Goal: Check status: Check status

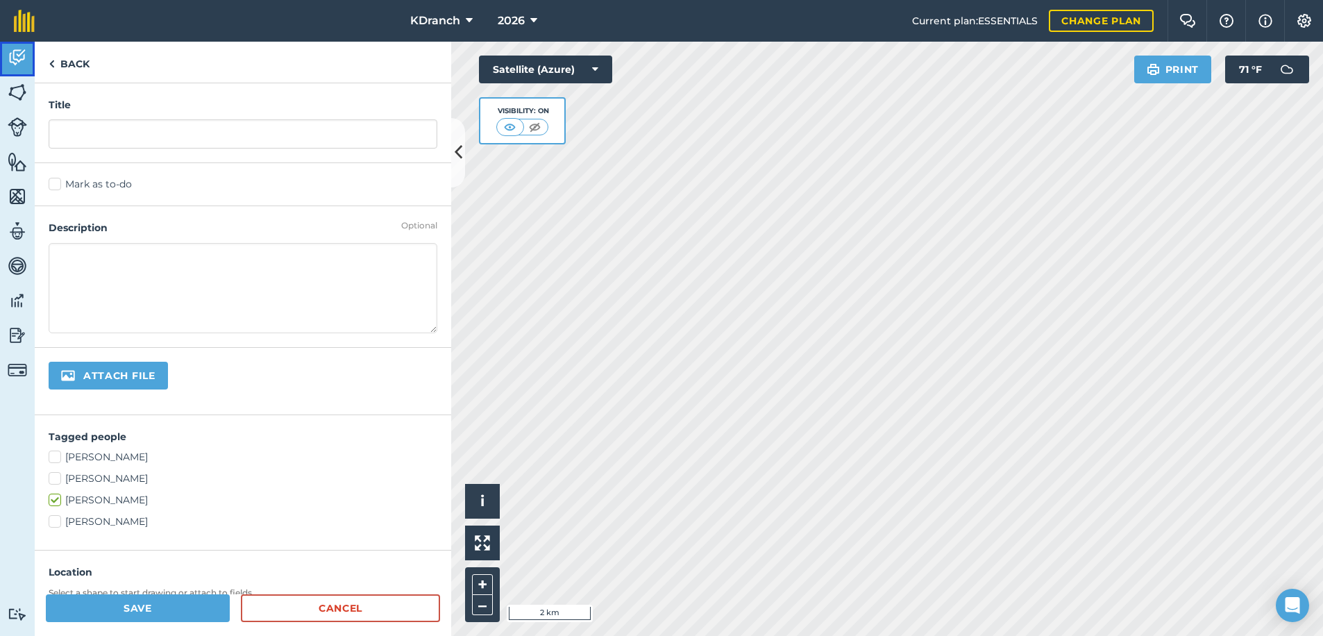
click at [20, 65] on img at bounding box center [17, 57] width 19 height 21
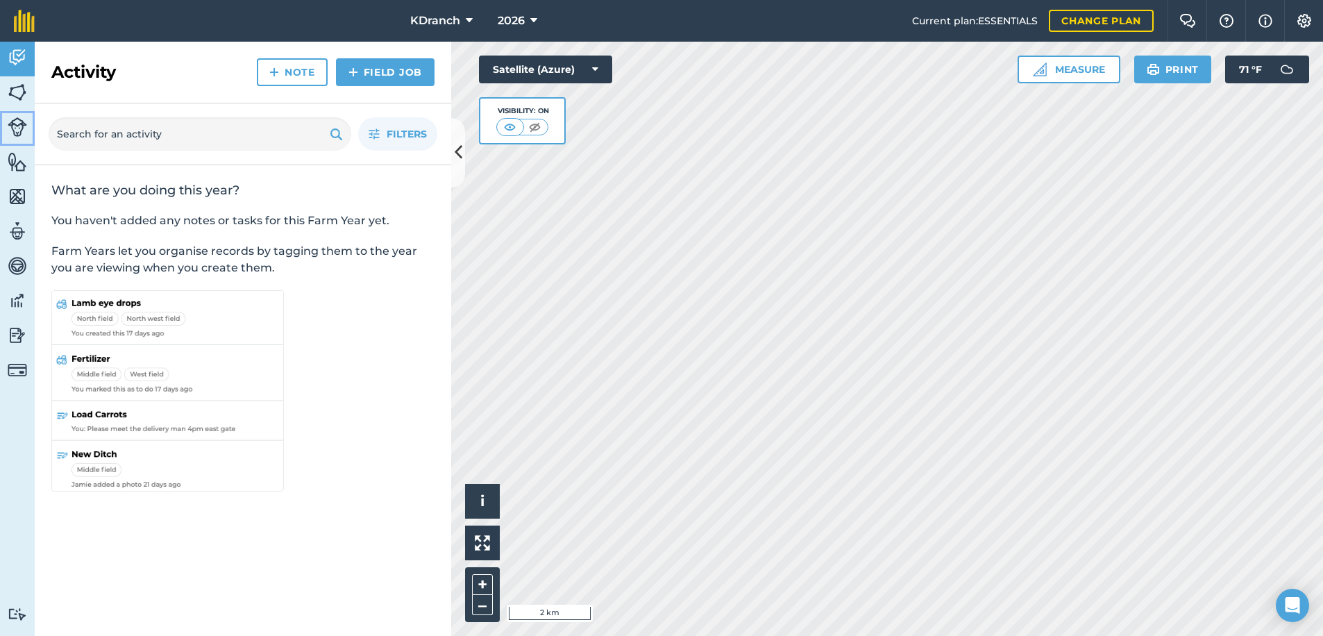
click at [24, 113] on link "Livestock" at bounding box center [17, 128] width 35 height 35
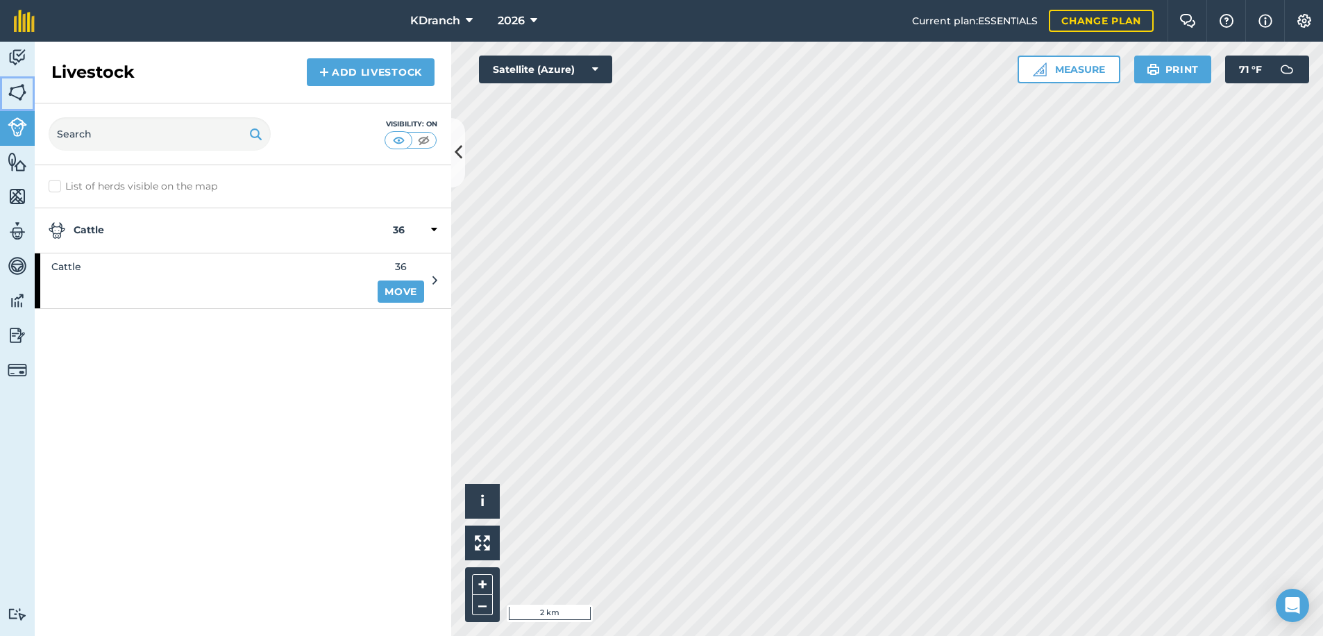
click at [25, 100] on img at bounding box center [17, 92] width 19 height 21
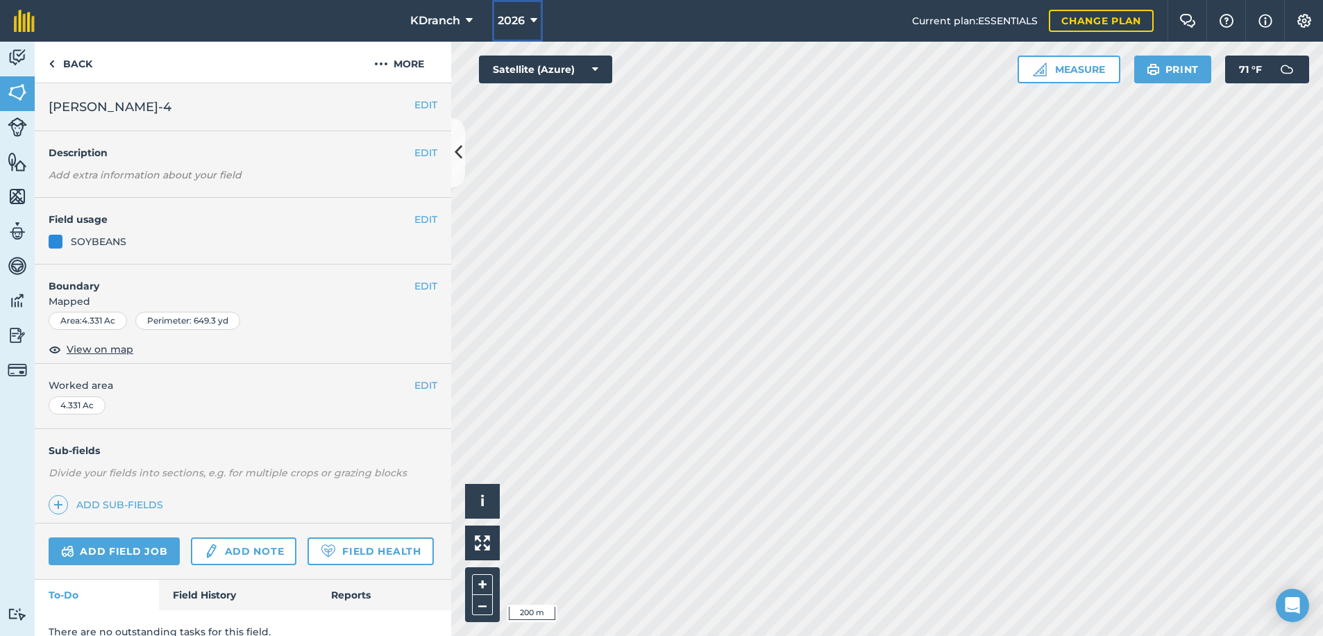
click at [498, 21] on span "2026" at bounding box center [511, 20] width 27 height 17
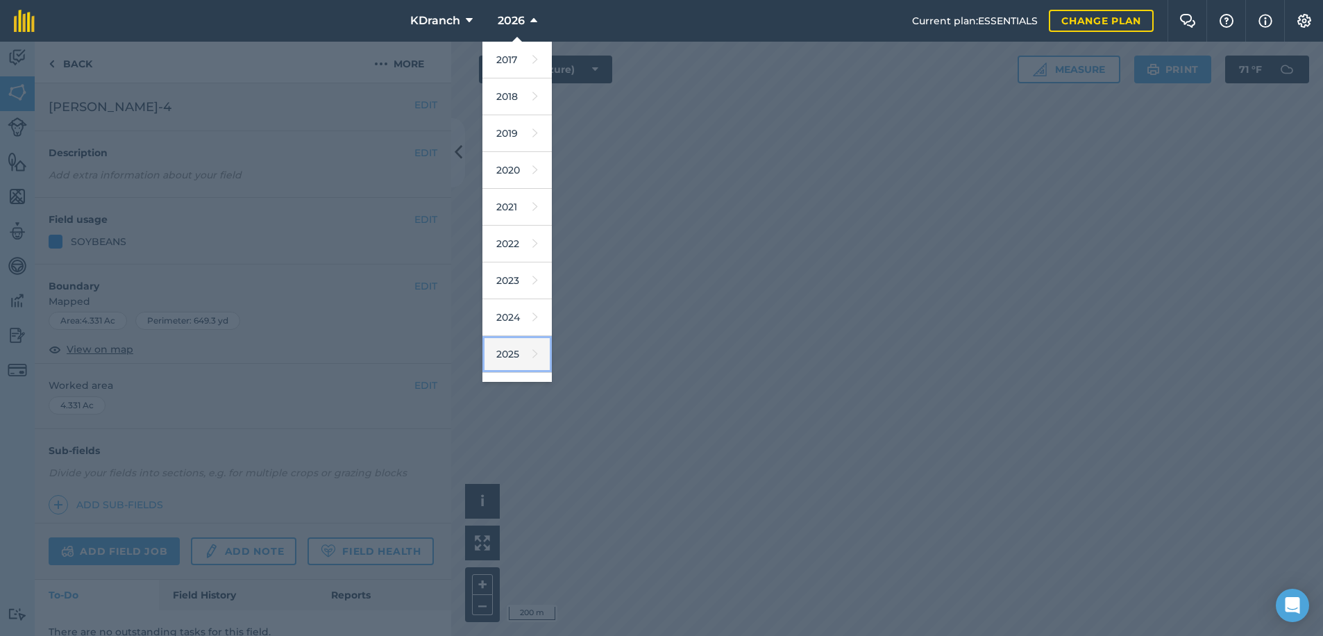
click at [507, 344] on link "2025" at bounding box center [516, 354] width 69 height 37
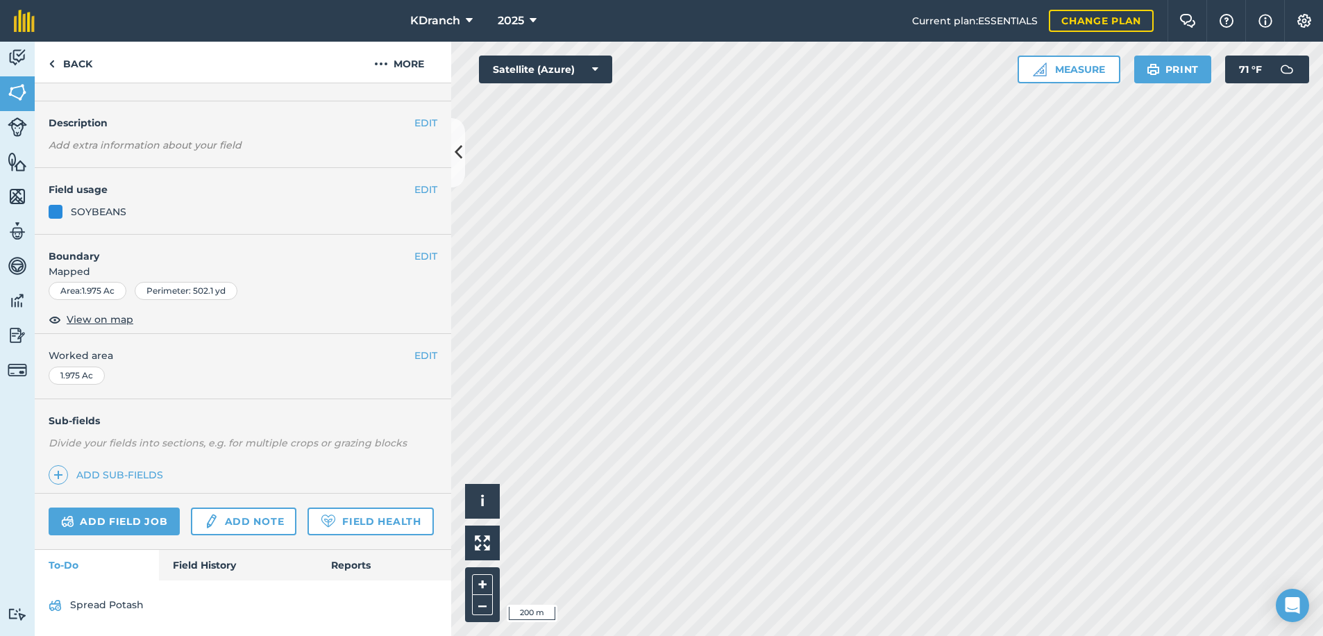
scroll to position [69, 0]
click at [239, 568] on link "Field History" at bounding box center [238, 565] width 158 height 31
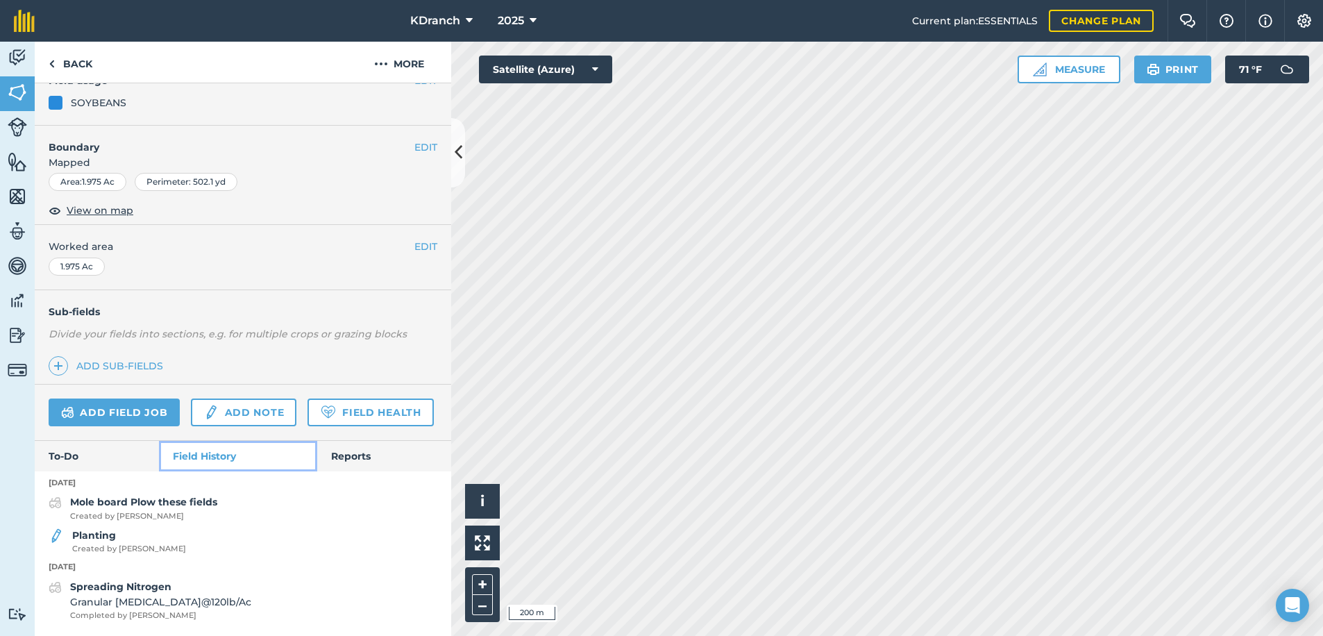
scroll to position [178, 0]
click at [107, 536] on strong "Planting" at bounding box center [94, 535] width 44 height 12
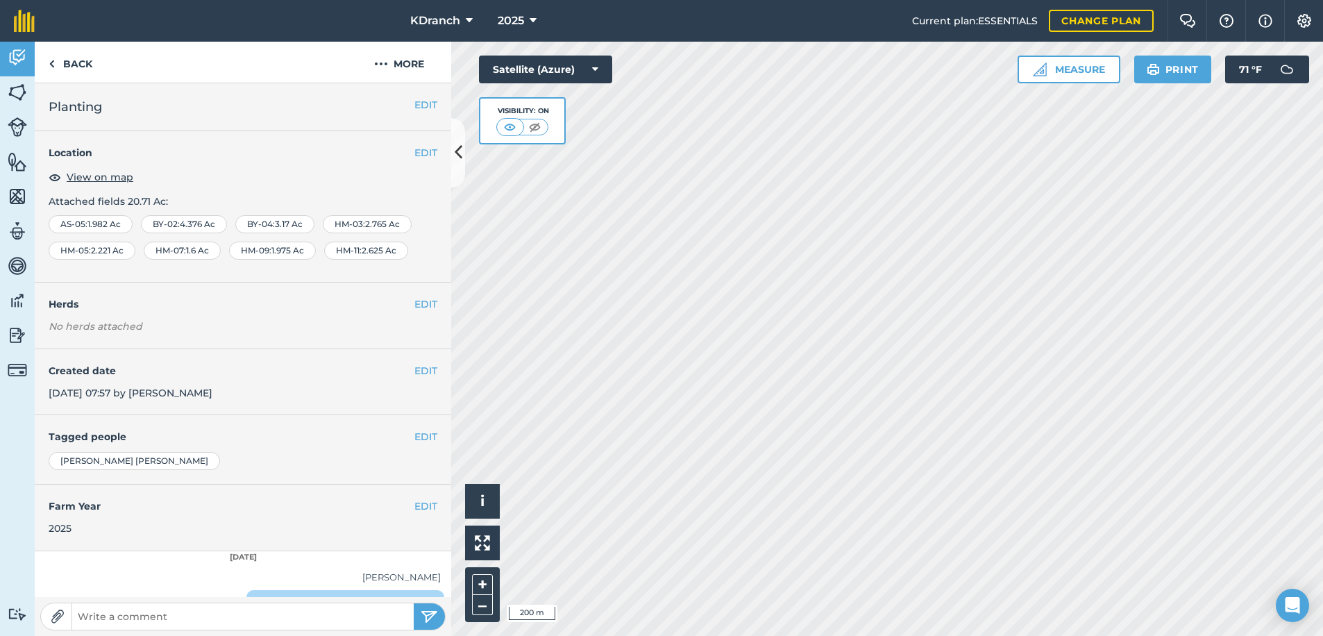
scroll to position [25, 0]
